Goal: Transaction & Acquisition: Purchase product/service

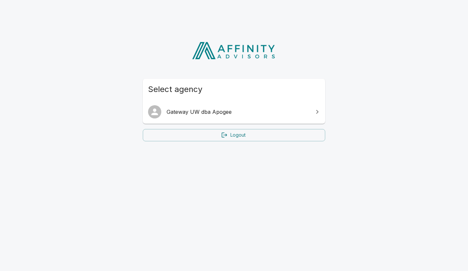
click at [218, 114] on span "Gateway UW dba Apogee" at bounding box center [238, 112] width 143 height 8
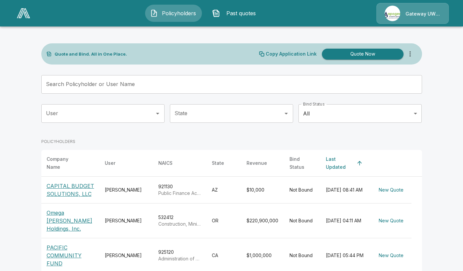
click at [344, 55] on button "Quote Now" at bounding box center [363, 54] width 82 height 11
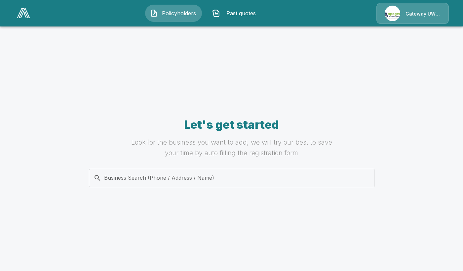
click at [170, 186] on div "Business Search (Phone / Address / Name)" at bounding box center [232, 178] width 286 height 19
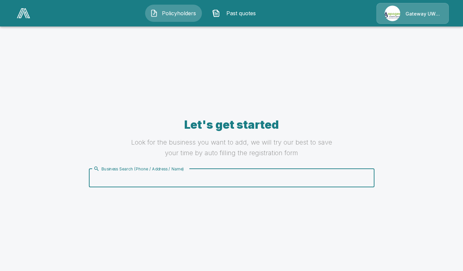
paste input "**********"
type input "**********"
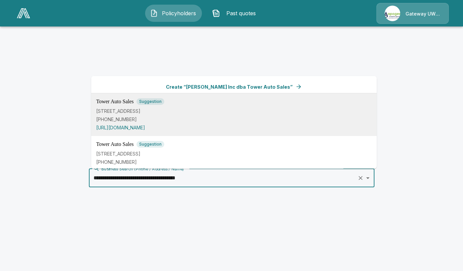
click at [170, 121] on p "[PHONE_NUMBER]" at bounding box center [234, 118] width 276 height 7
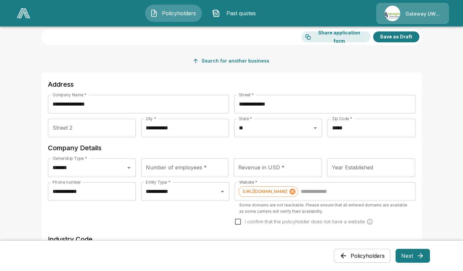
scroll to position [33, 0]
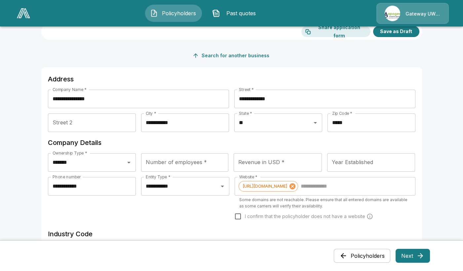
click at [92, 123] on input "Street 2" at bounding box center [92, 122] width 88 height 19
click at [184, 166] on input "Number of employees *" at bounding box center [184, 162] width 87 height 19
type input "*"
click at [257, 163] on input "Revenue in USD *" at bounding box center [278, 162] width 88 height 19
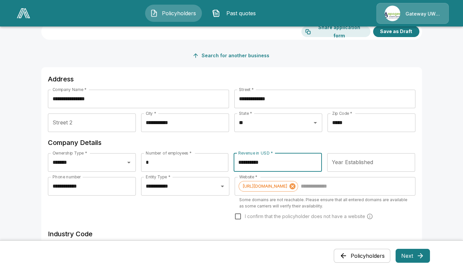
type input "**********"
click at [354, 164] on div "Year Established Year Established" at bounding box center [372, 162] width 88 height 19
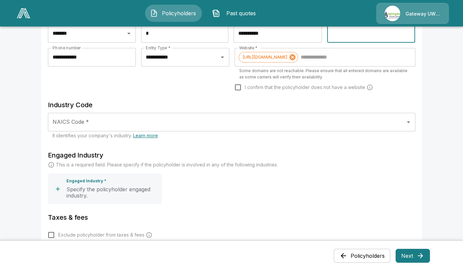
scroll to position [165, 0]
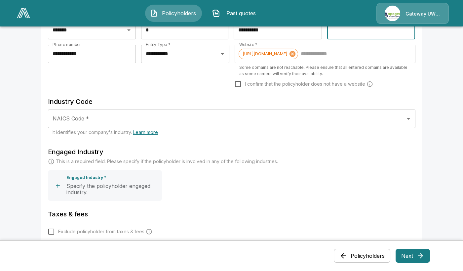
type input "****"
click at [103, 125] on input "NAICS Code *" at bounding box center [227, 118] width 352 height 13
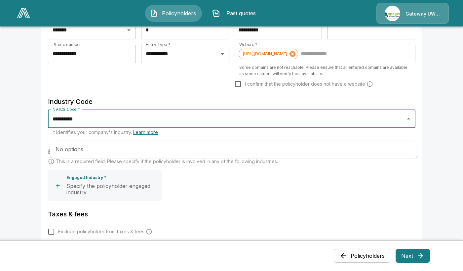
drag, startPoint x: 102, startPoint y: 134, endPoint x: 54, endPoint y: 142, distance: 49.0
click at [54, 142] on body "**********" at bounding box center [231, 140] width 463 height 610
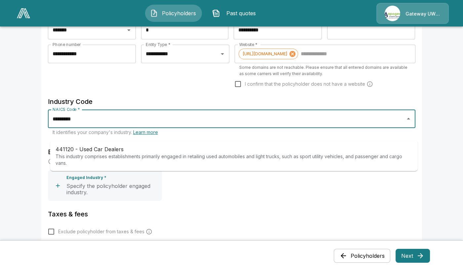
click at [102, 158] on p "This industry comprises establishments primarily engaged in retailing used auto…" at bounding box center [234, 159] width 357 height 13
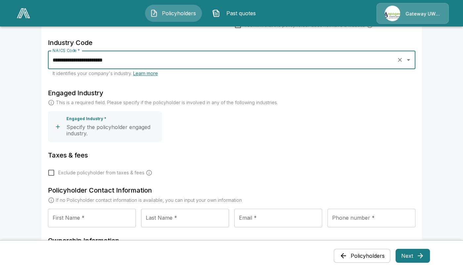
scroll to position [232, 0]
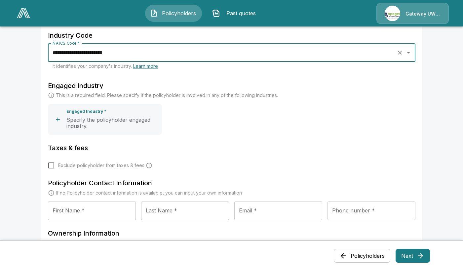
type input "**********"
click at [112, 130] on p "Specify the policyholder engaged industry." at bounding box center [112, 123] width 93 height 13
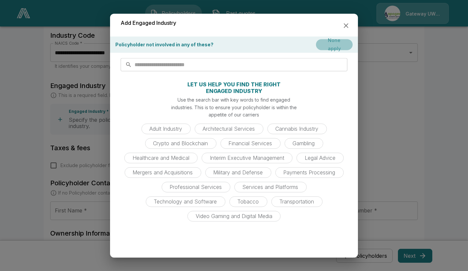
click at [331, 49] on button "None apply" at bounding box center [334, 44] width 37 height 11
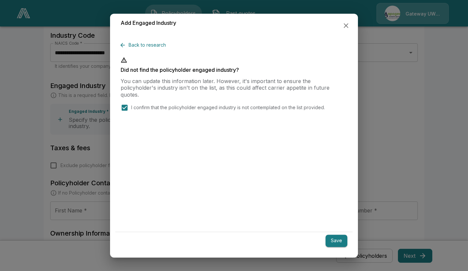
click at [343, 240] on button "Save" at bounding box center [337, 241] width 22 height 12
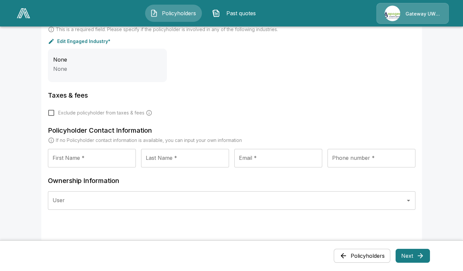
scroll to position [298, 0]
click at [96, 67] on div "None None" at bounding box center [107, 64] width 119 height 33
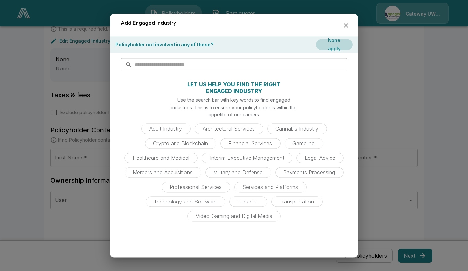
click at [343, 26] on icon "button" at bounding box center [346, 26] width 8 height 8
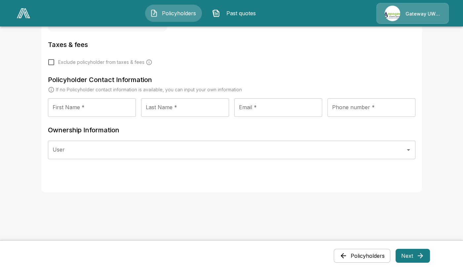
scroll to position [364, 0]
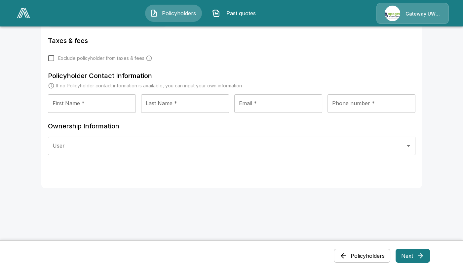
click at [102, 110] on input "First Name *" at bounding box center [92, 103] width 88 height 19
type input "*****"
type input "********"
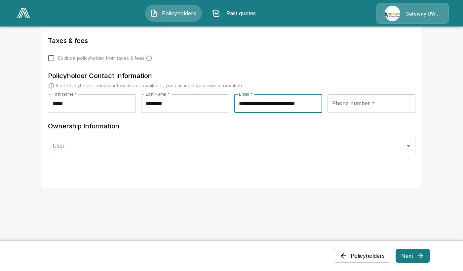
scroll to position [0, 1]
type input "**********"
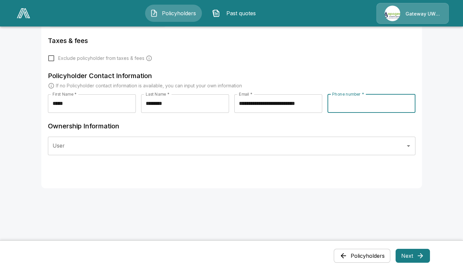
scroll to position [0, 0]
type input "**********"
drag, startPoint x: 97, startPoint y: 147, endPoint x: 94, endPoint y: 145, distance: 3.4
click at [96, 147] on input "User" at bounding box center [227, 146] width 352 height 13
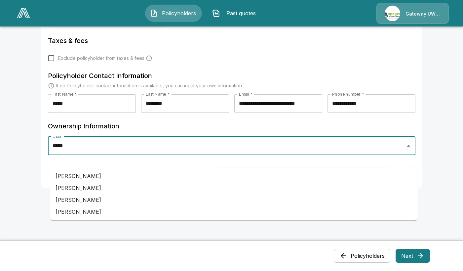
click at [88, 194] on li "[PERSON_NAME]" at bounding box center [234, 200] width 368 height 12
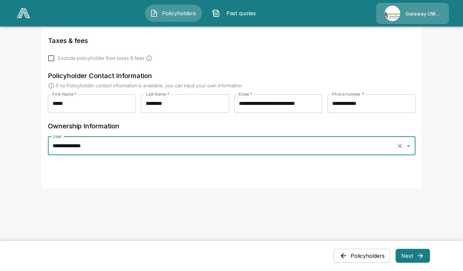
type input "**********"
click at [425, 253] on icon "button" at bounding box center [421, 256] width 8 height 8
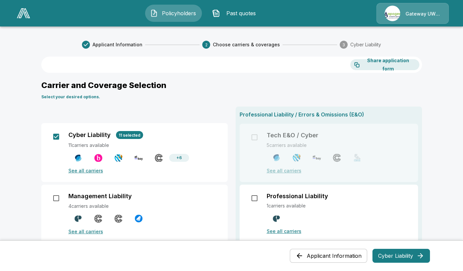
click at [391, 252] on button "Cyber Liability" at bounding box center [402, 256] width 58 height 14
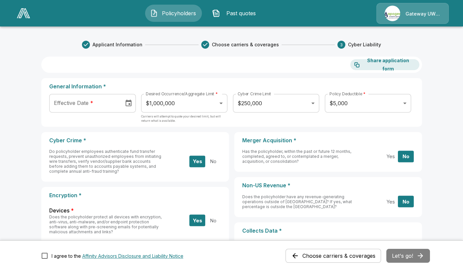
click at [108, 106] on input "Effective Date *" at bounding box center [84, 103] width 70 height 19
type input "**********"
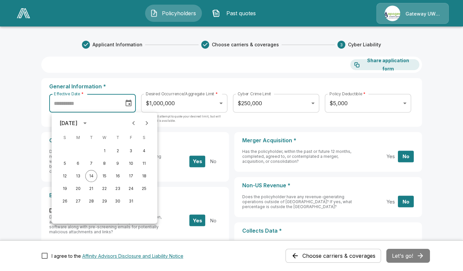
click at [151, 120] on button "Next month" at bounding box center [146, 122] width 13 height 13
click at [147, 151] on button "1" at bounding box center [144, 151] width 12 height 12
type input "**********"
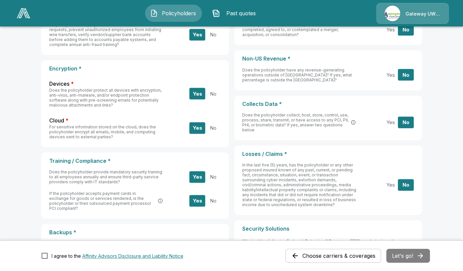
scroll to position [132, 0]
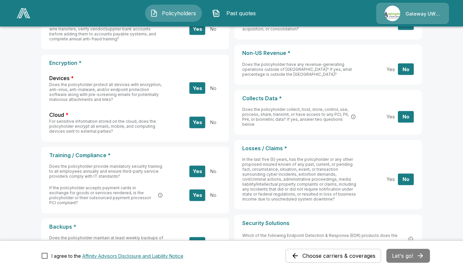
click at [218, 168] on button "No" at bounding box center [213, 171] width 16 height 12
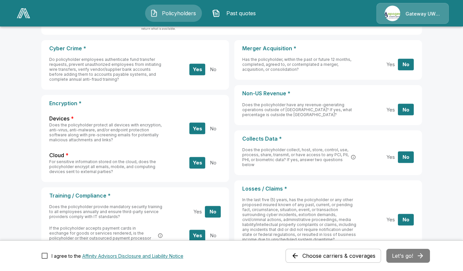
scroll to position [99, 0]
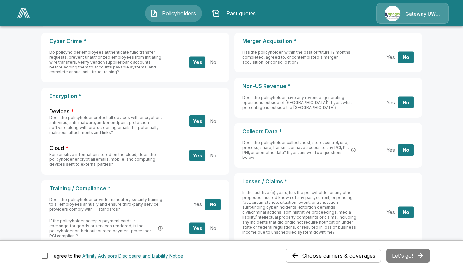
click at [217, 153] on button "No" at bounding box center [213, 156] width 16 height 12
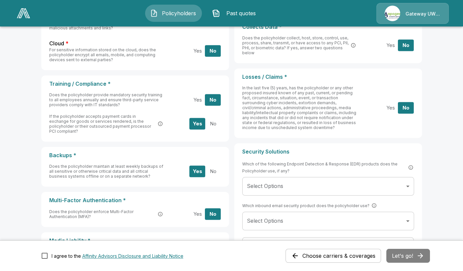
scroll to position [211, 0]
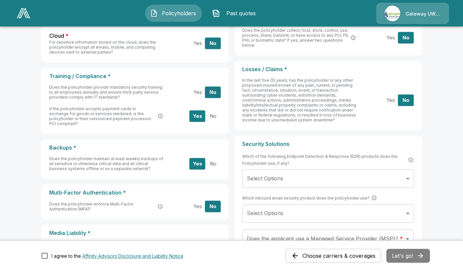
click at [213, 158] on button "No" at bounding box center [213, 164] width 16 height 12
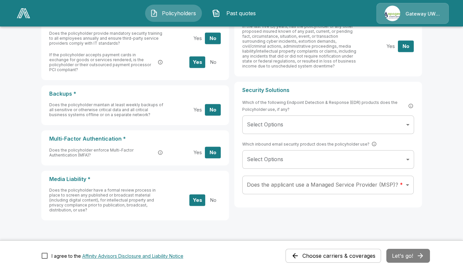
scroll to position [278, 0]
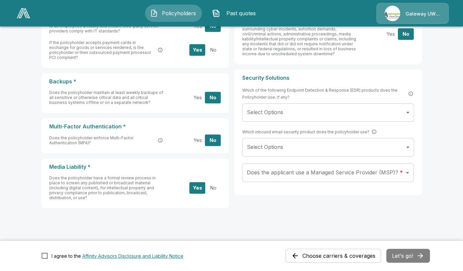
click at [216, 182] on button "No" at bounding box center [213, 188] width 16 height 12
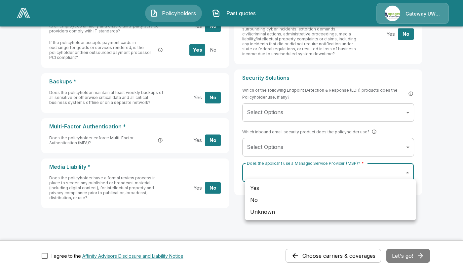
click at [340, 168] on body "**********" at bounding box center [231, 0] width 463 height 557
click at [291, 213] on li "Unknown" at bounding box center [330, 212] width 171 height 12
type input "*******"
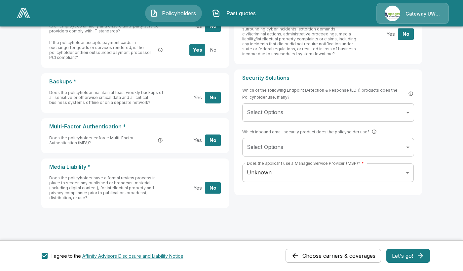
click at [418, 254] on button "Let's go!" at bounding box center [409, 256] width 44 height 14
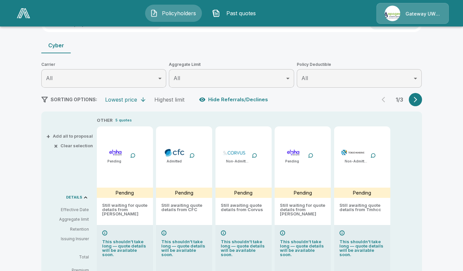
scroll to position [99, 0]
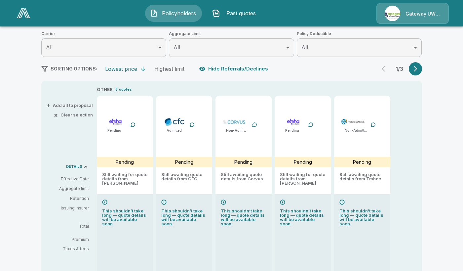
type input "*******"
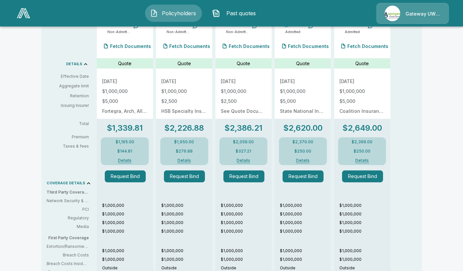
scroll to position [226, 0]
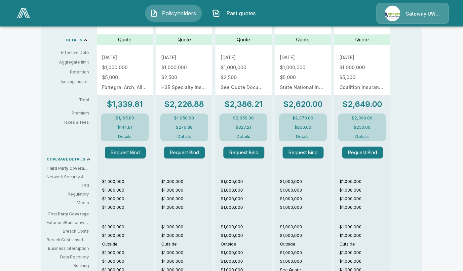
click at [123, 135] on button "Details" at bounding box center [124, 137] width 29 height 4
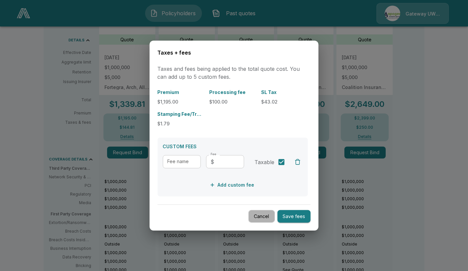
click at [262, 216] on button "Cancel" at bounding box center [262, 216] width 26 height 13
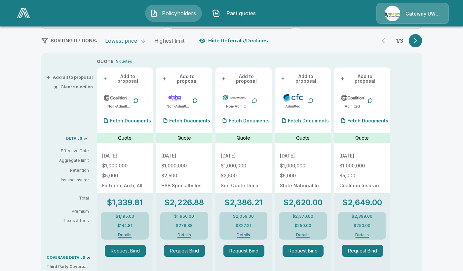
scroll to position [127, 0]
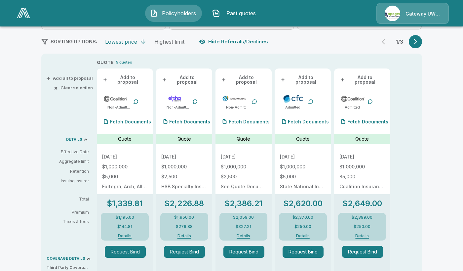
click at [422, 42] on button "button" at bounding box center [415, 41] width 13 height 13
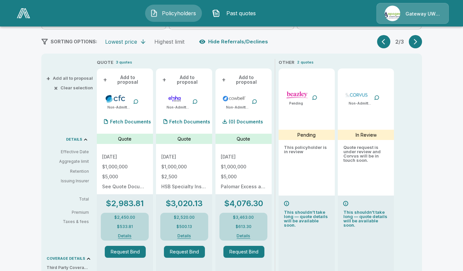
click at [421, 42] on button "button" at bounding box center [415, 41] width 13 height 13
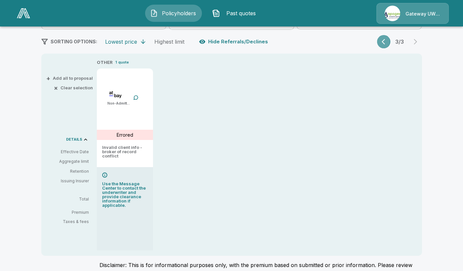
click at [382, 42] on button "button" at bounding box center [383, 41] width 13 height 13
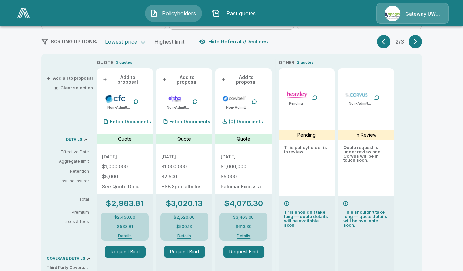
click at [382, 42] on button "button" at bounding box center [383, 41] width 13 height 13
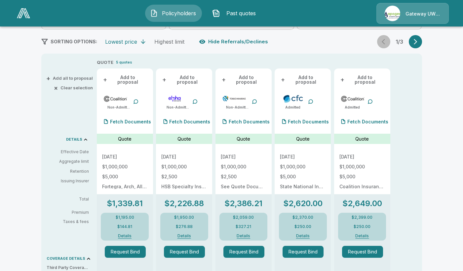
click at [382, 42] on div "1 / 3" at bounding box center [399, 41] width 45 height 13
click at [107, 78] on span "+" at bounding box center [105, 79] width 4 height 5
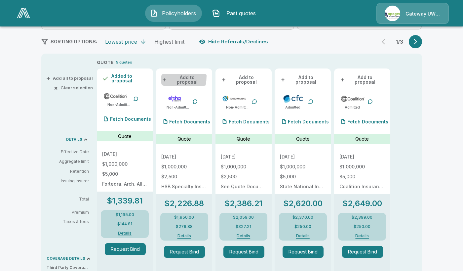
click at [165, 77] on span "+" at bounding box center [164, 79] width 4 height 5
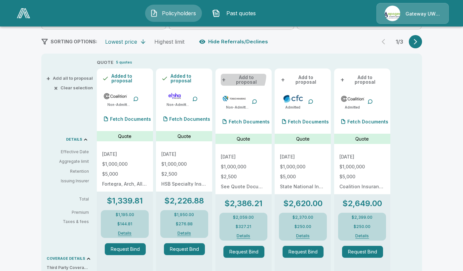
click at [226, 77] on span "+" at bounding box center [224, 79] width 4 height 5
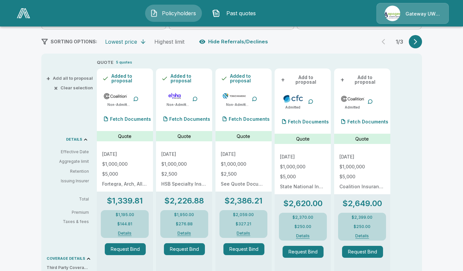
click at [419, 41] on icon "button" at bounding box center [416, 41] width 7 height 7
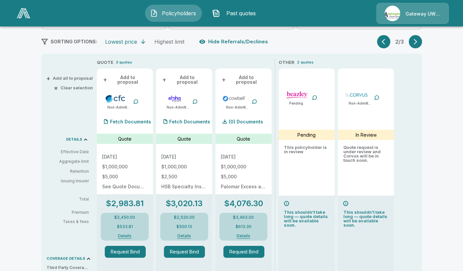
click at [389, 39] on icon "button" at bounding box center [385, 41] width 7 height 7
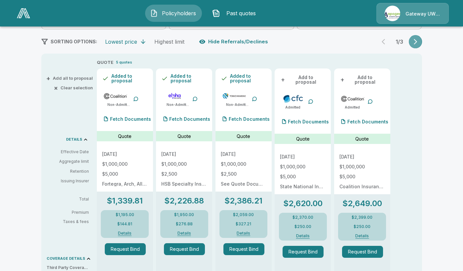
click at [422, 44] on button "button" at bounding box center [415, 41] width 13 height 13
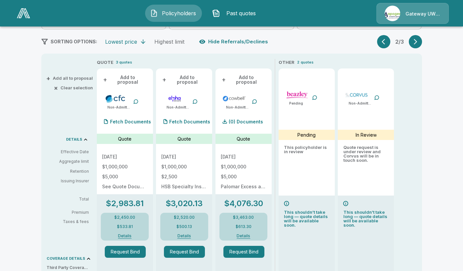
click at [225, 77] on span "+" at bounding box center [224, 79] width 4 height 5
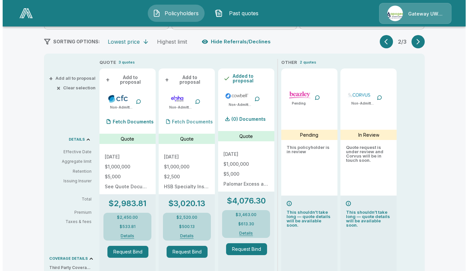
scroll to position [0, 0]
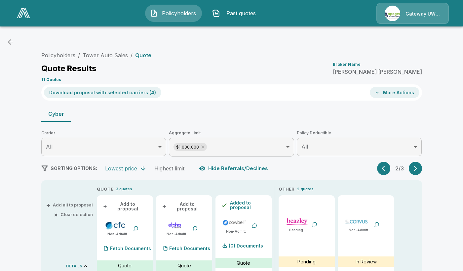
click at [404, 89] on button "More Actions" at bounding box center [395, 92] width 50 height 11
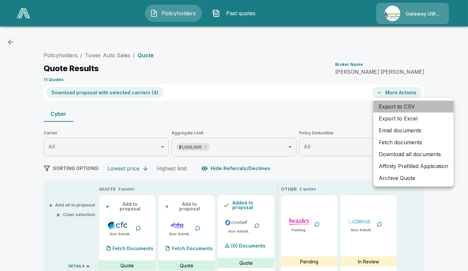
click at [390, 110] on li "Export to CSV" at bounding box center [414, 107] width 80 height 12
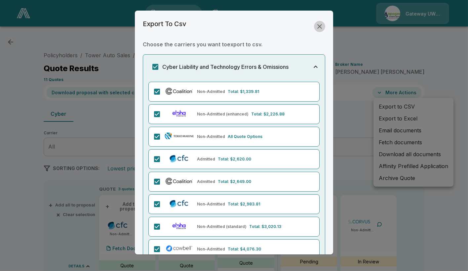
click at [316, 26] on icon "button" at bounding box center [320, 26] width 8 height 8
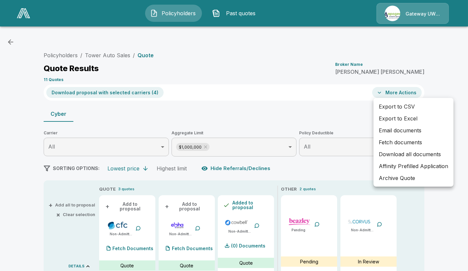
click at [141, 92] on div at bounding box center [234, 135] width 468 height 271
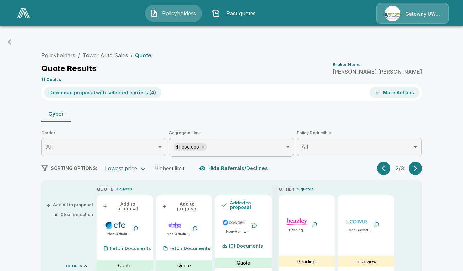
click at [142, 93] on button "Download proposal with selected carriers ( 4 )" at bounding box center [102, 92] width 117 height 11
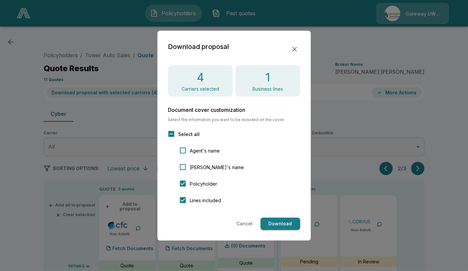
click at [287, 220] on button "Download" at bounding box center [281, 224] width 40 height 12
click at [295, 48] on icon "button" at bounding box center [294, 49] width 5 height 5
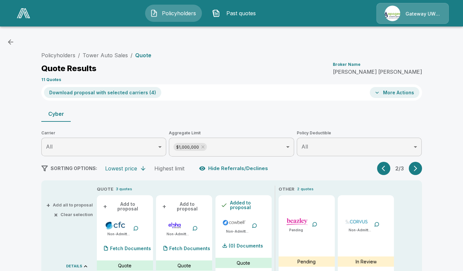
click at [403, 97] on button "More Actions" at bounding box center [395, 92] width 50 height 11
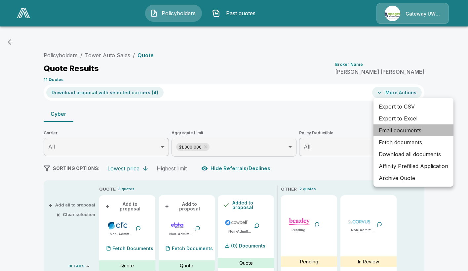
click at [406, 131] on li "Email documents" at bounding box center [414, 130] width 80 height 12
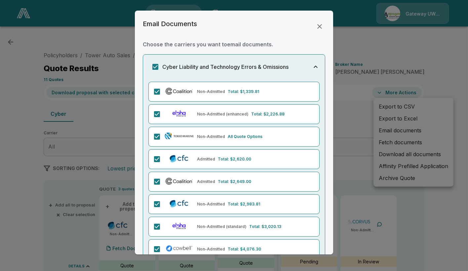
click at [148, 115] on div "Non-Admitted Total: $1,339.81 Non-Admitted (enhanced) Total: $2,226.88 Non-Admi…" at bounding box center [234, 174] width 182 height 185
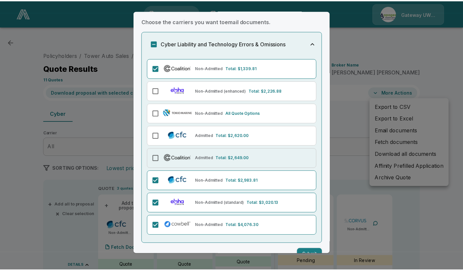
scroll to position [38, 0]
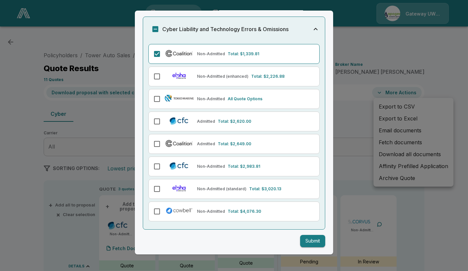
click at [312, 243] on button "Submit" at bounding box center [312, 241] width 25 height 12
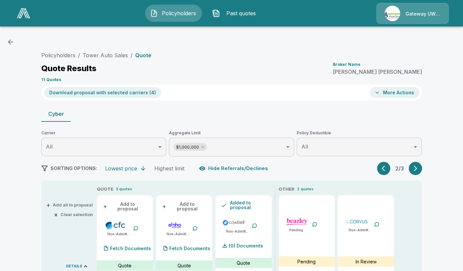
click at [385, 170] on icon "button" at bounding box center [383, 169] width 3 height 6
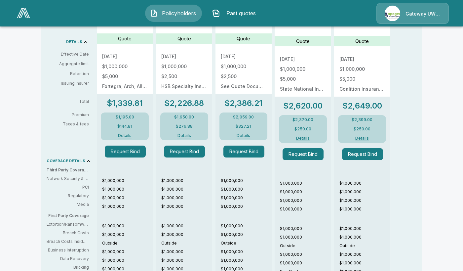
scroll to position [232, 0]
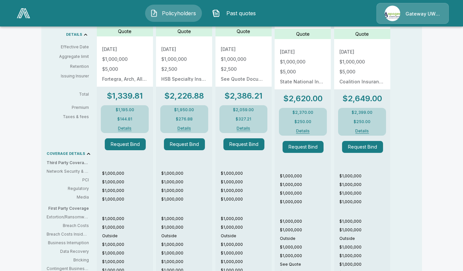
click at [127, 129] on button "Details" at bounding box center [124, 128] width 29 height 4
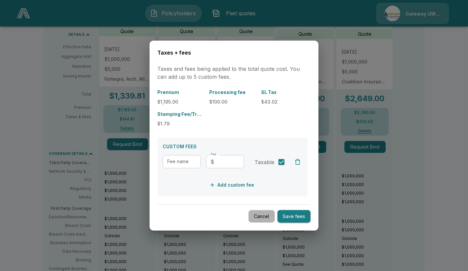
click at [273, 218] on button "Cancel" at bounding box center [262, 216] width 26 height 13
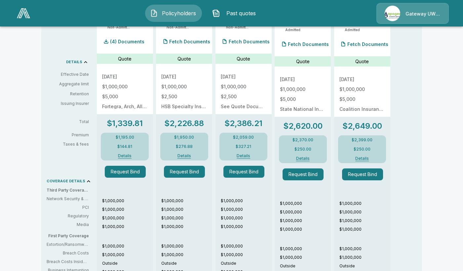
scroll to position [62, 0]
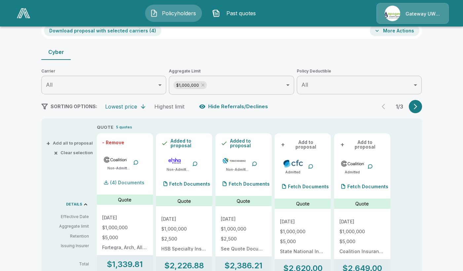
click at [130, 184] on div "(4) Documents" at bounding box center [123, 182] width 42 height 13
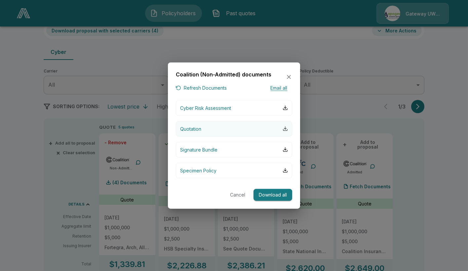
click at [285, 129] on div "button" at bounding box center [285, 128] width 5 height 5
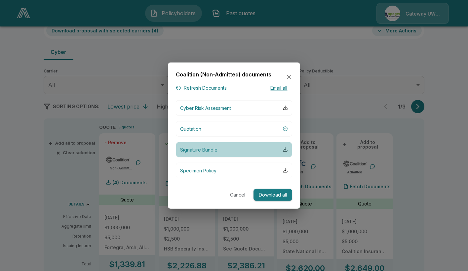
click at [285, 150] on div "button" at bounding box center [285, 149] width 5 height 5
click at [288, 153] on button "Signature Bundle" at bounding box center [234, 150] width 116 height 16
click at [275, 150] on button "Signature Bundle" at bounding box center [234, 150] width 116 height 16
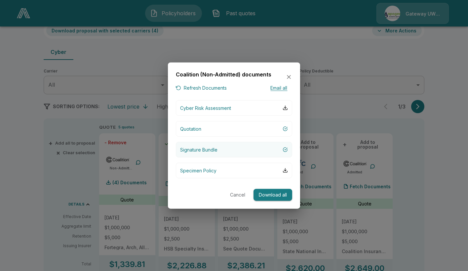
click at [249, 147] on button "Signature Bundle" at bounding box center [234, 150] width 116 height 16
click at [284, 88] on button "Email all" at bounding box center [279, 88] width 26 height 8
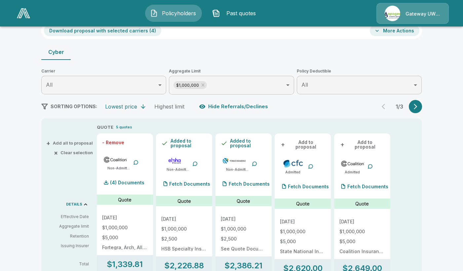
scroll to position [0, 0]
